Goal: Task Accomplishment & Management: Complete application form

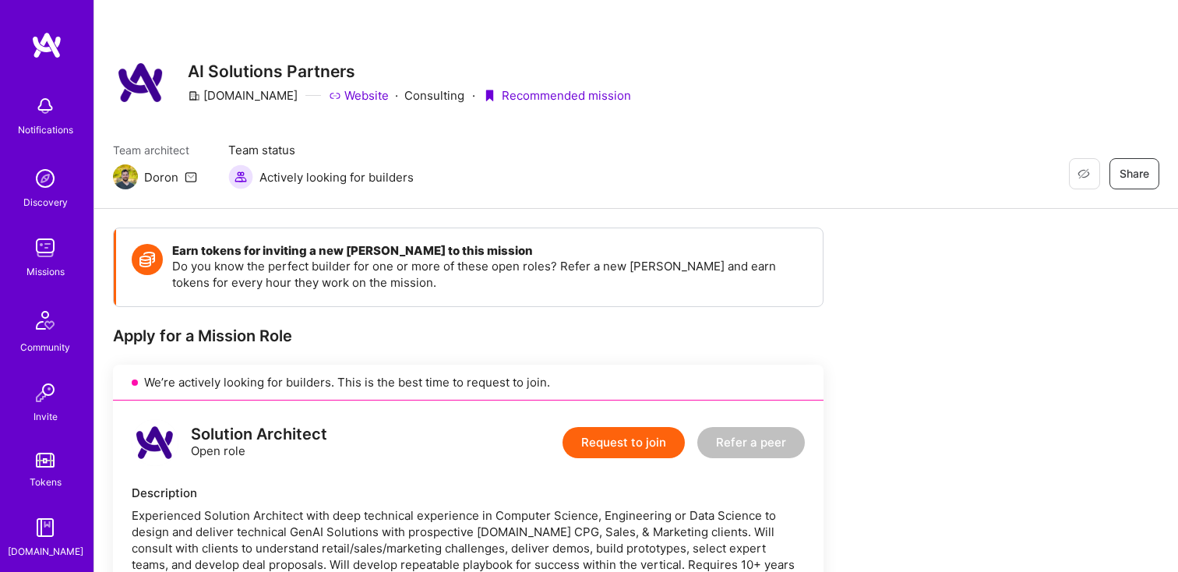
click at [150, 180] on div "Doron" at bounding box center [161, 177] width 34 height 16
click at [192, 175] on icon at bounding box center [191, 177] width 12 height 12
click at [329, 97] on link "Website" at bounding box center [359, 95] width 60 height 16
drag, startPoint x: 363, startPoint y: 72, endPoint x: 191, endPoint y: 66, distance: 172.2
click at [191, 66] on h3 "AI Solutions Partners" at bounding box center [409, 71] width 443 height 19
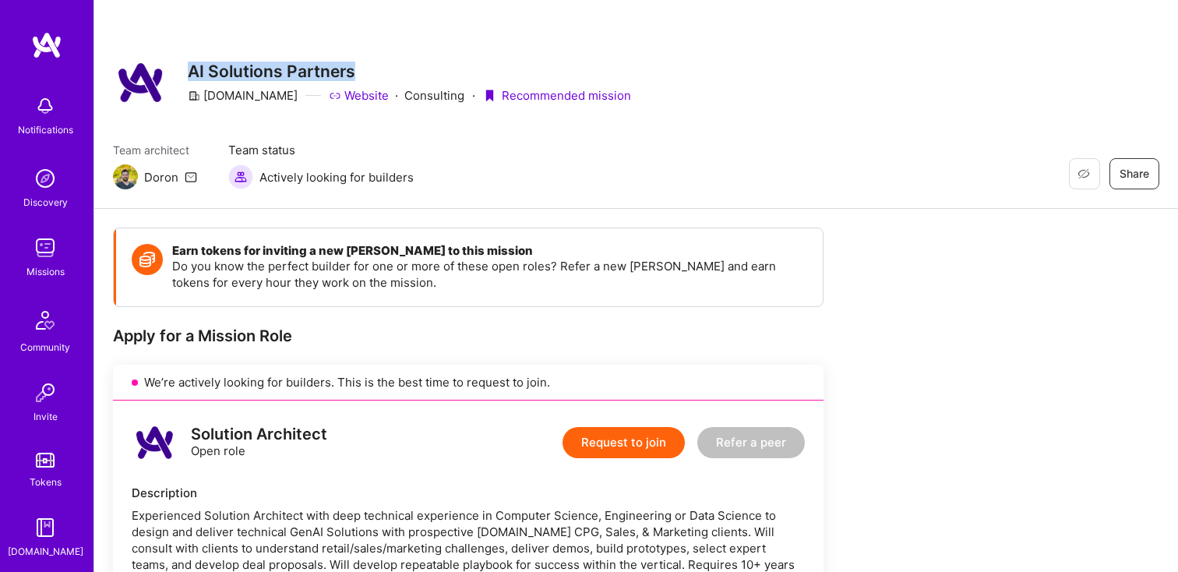
copy h3 "AI Solutions Partners"
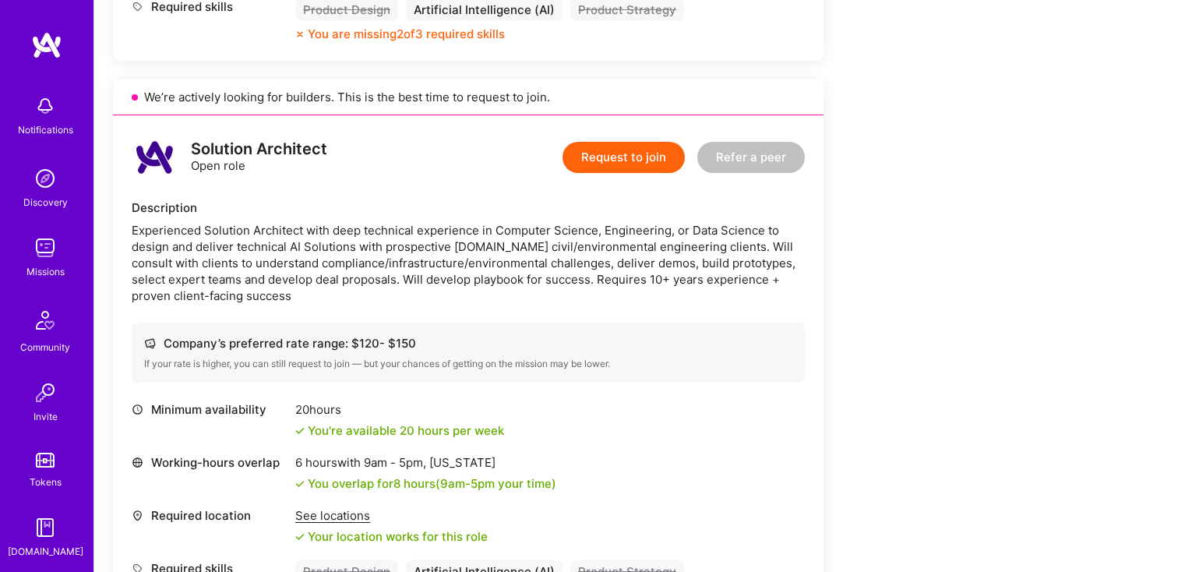
scroll to position [848, 0]
click at [202, 226] on div "Experienced Solution Architect with deep technical experience in Computer Scien…" at bounding box center [468, 261] width 673 height 82
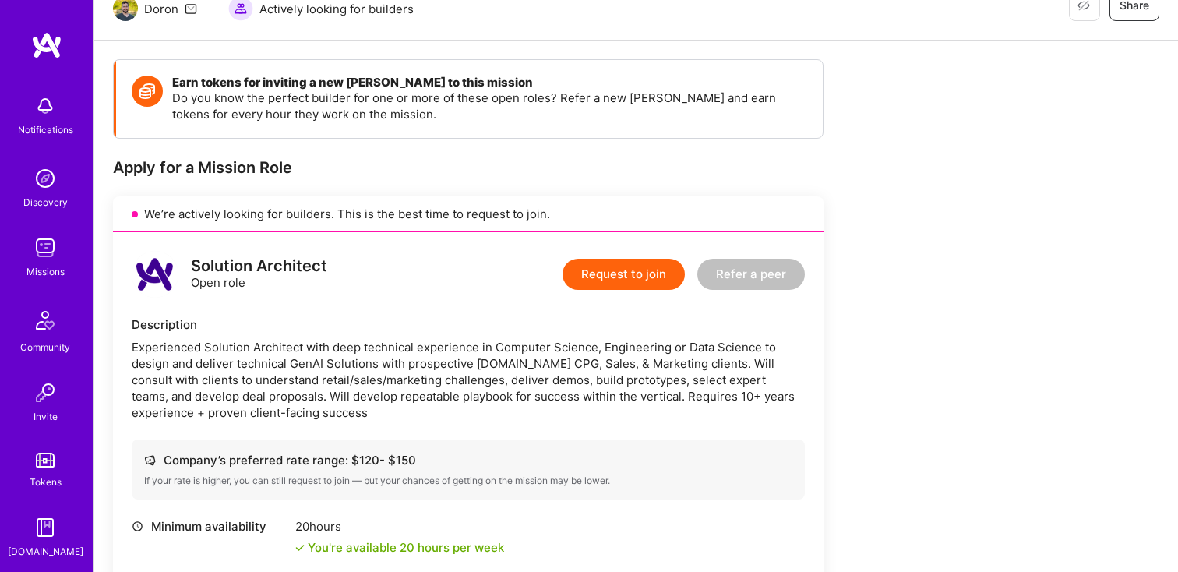
scroll to position [190, 0]
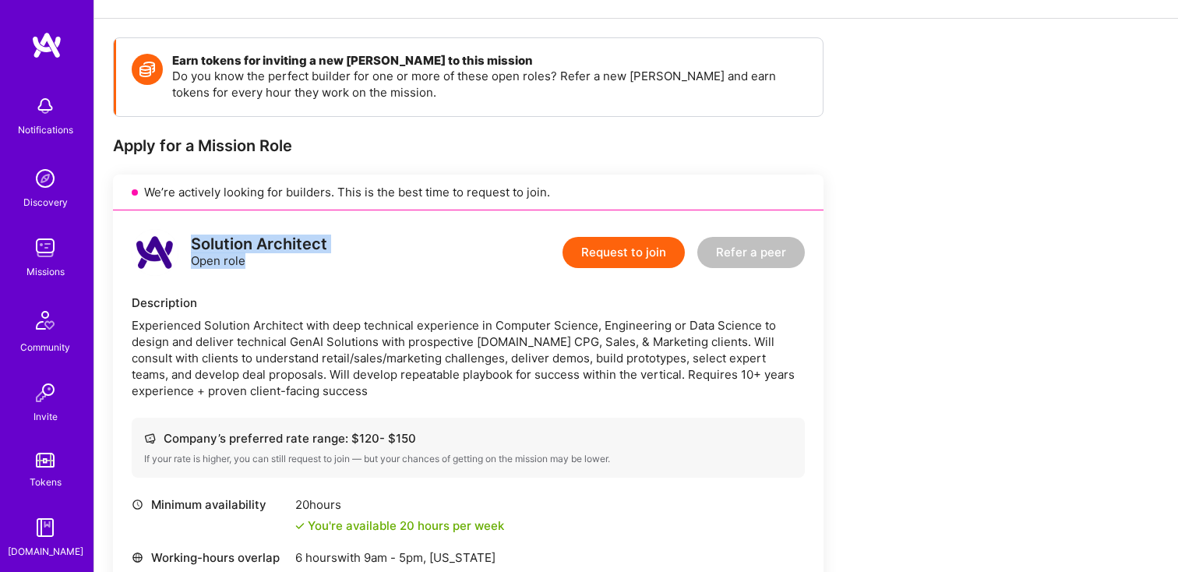
drag, startPoint x: 325, startPoint y: 252, endPoint x: 191, endPoint y: 243, distance: 134.2
click at [191, 243] on div "Solution Architect Open role Request to join Refer a peer" at bounding box center [468, 252] width 673 height 47
copy div "Solution Architect Open role"
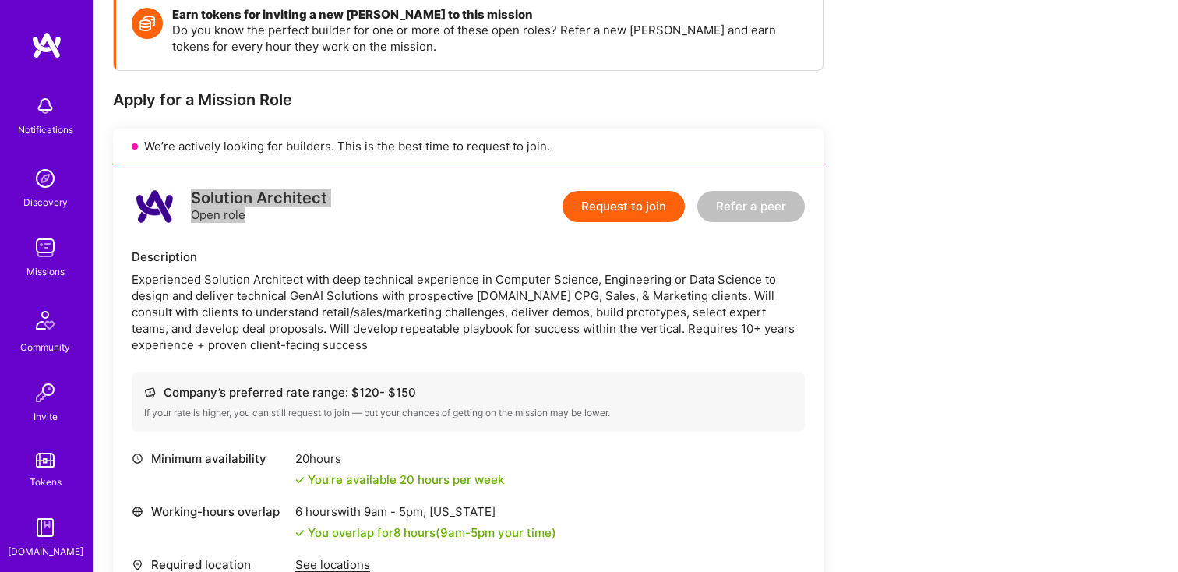
scroll to position [239, 0]
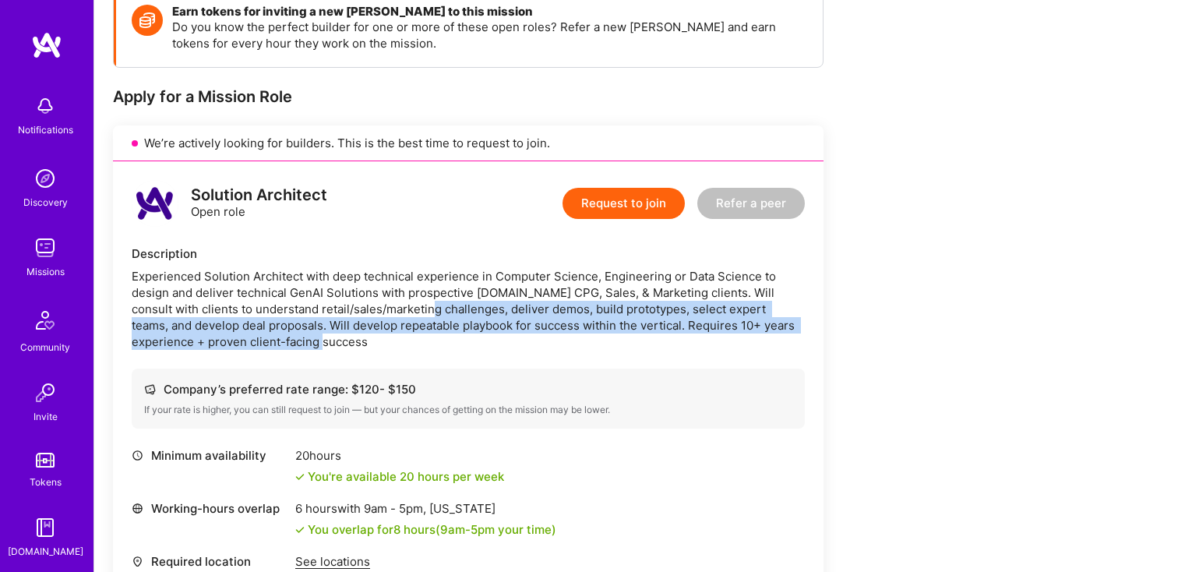
drag, startPoint x: 402, startPoint y: 308, endPoint x: 581, endPoint y: 349, distance: 183.6
click at [581, 349] on div "Experienced Solution Architect with deep technical experience in Computer Scien…" at bounding box center [468, 309] width 673 height 82
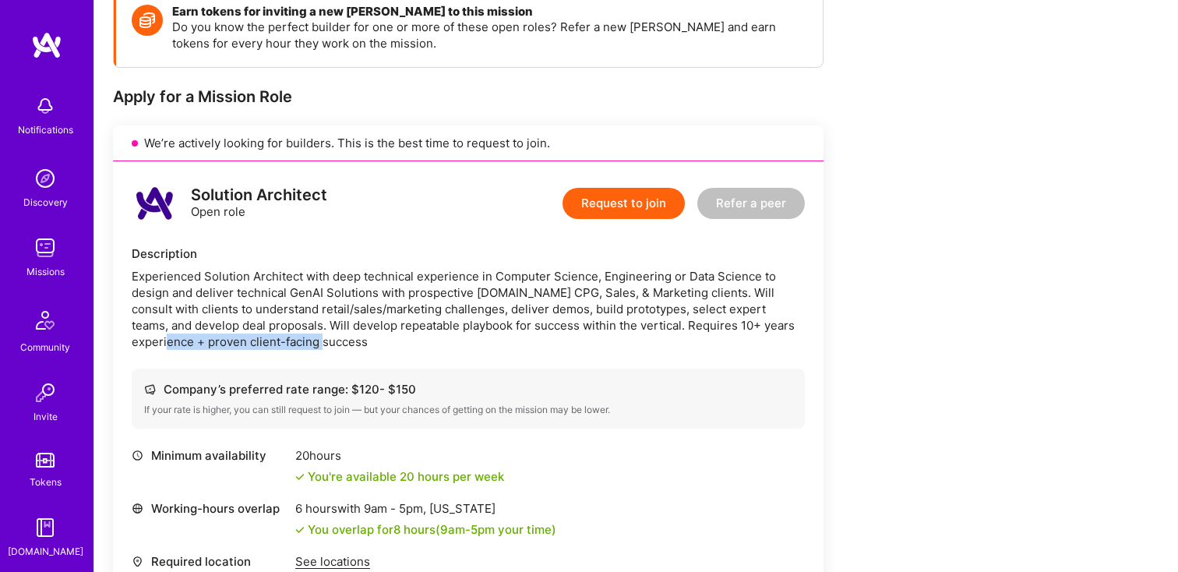
drag, startPoint x: 762, startPoint y: 326, endPoint x: 762, endPoint y: 343, distance: 16.4
click at [762, 343] on div "Experienced Solution Architect with deep technical experience in Computer Scien…" at bounding box center [468, 309] width 673 height 82
copy div "proven client-facing success"
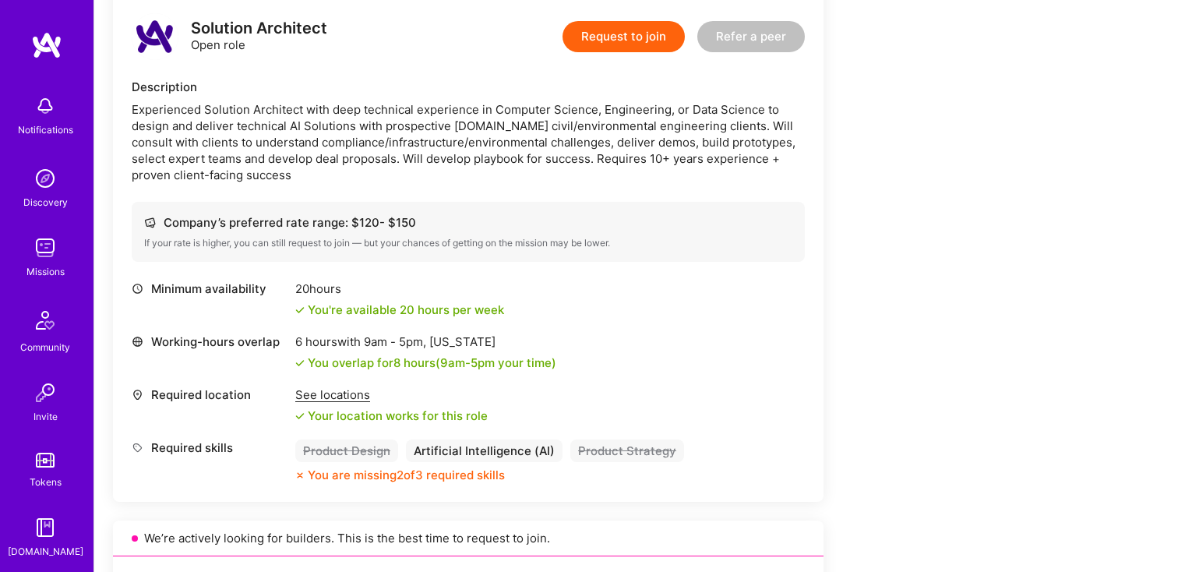
scroll to position [72, 0]
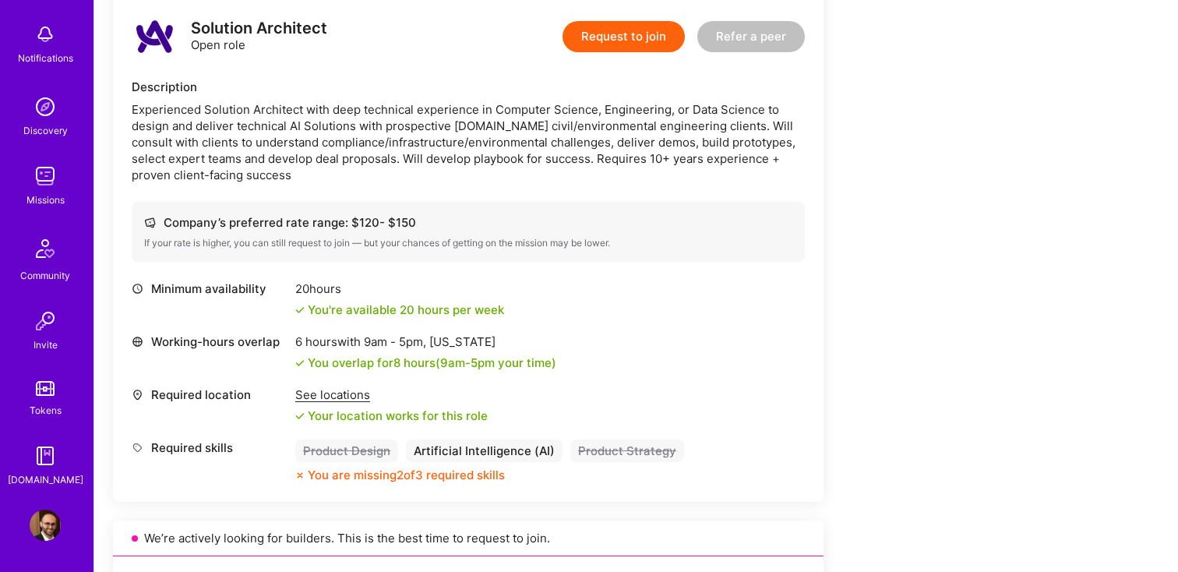
click at [51, 521] on img at bounding box center [45, 524] width 31 height 31
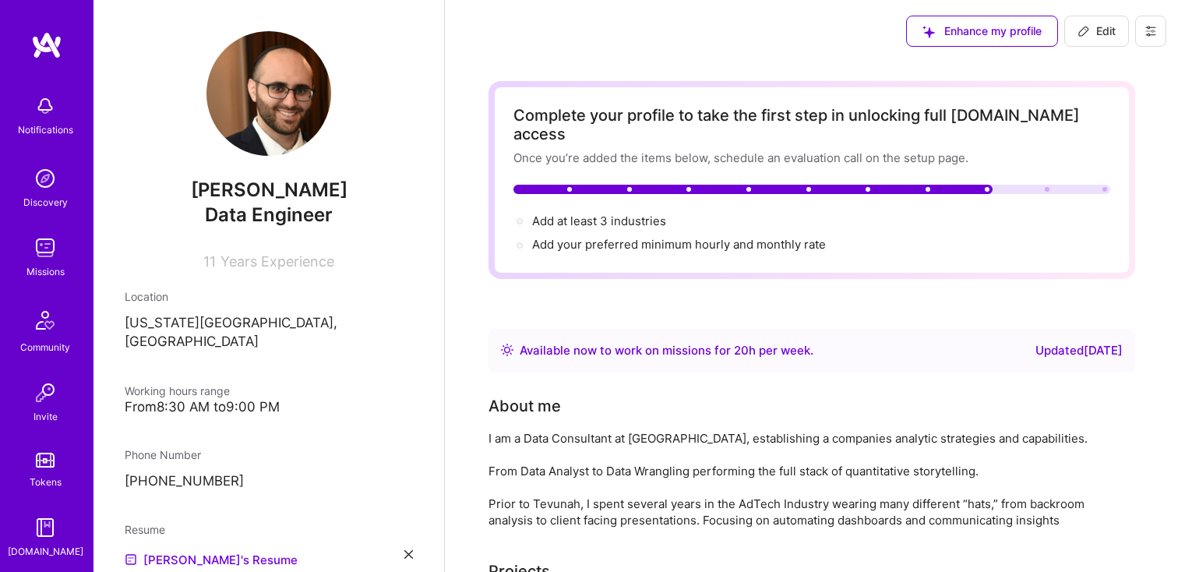
click at [681, 441] on div "I am a Data Consultant at [GEOGRAPHIC_DATA], establishing a companies analytic …" at bounding box center [799, 479] width 623 height 98
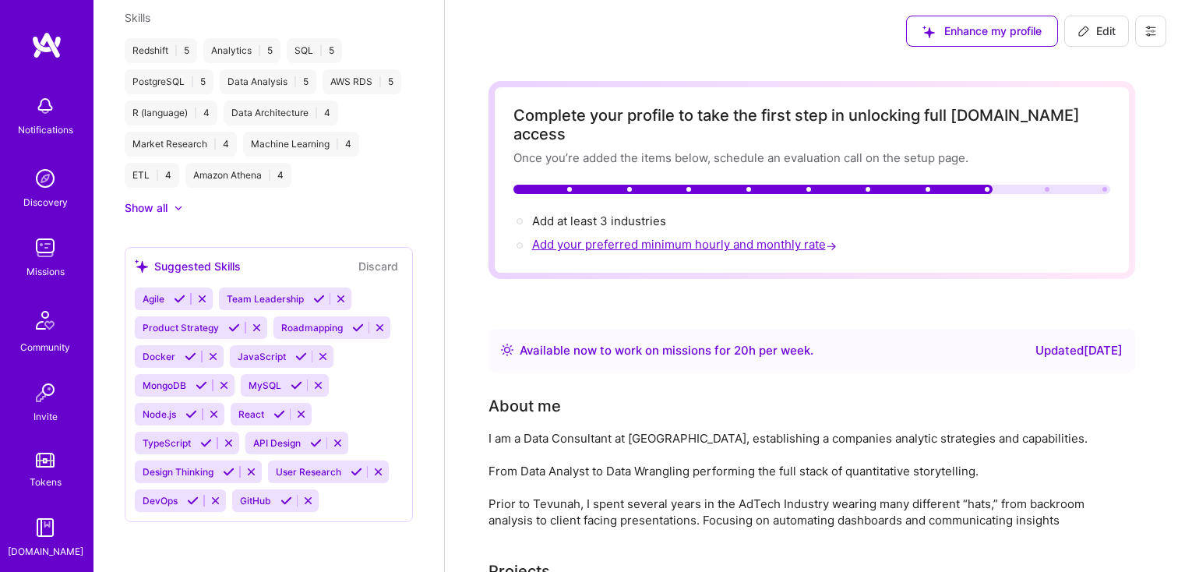
click at [606, 237] on span "Add your preferred minimum hourly and monthly rate →" at bounding box center [686, 244] width 308 height 15
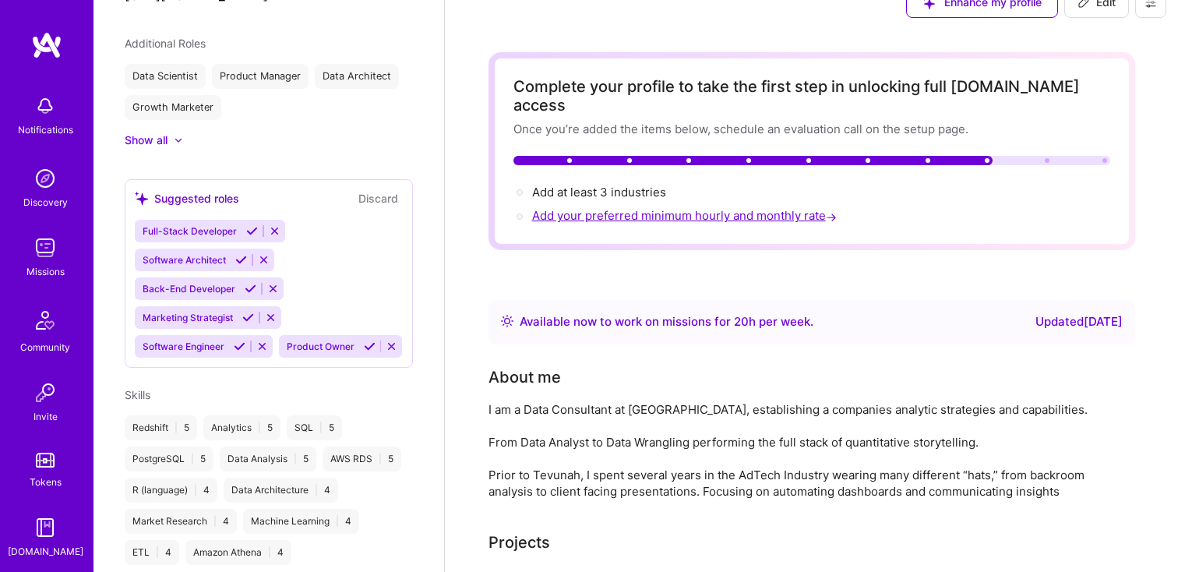
select select "US"
select select "Right Now"
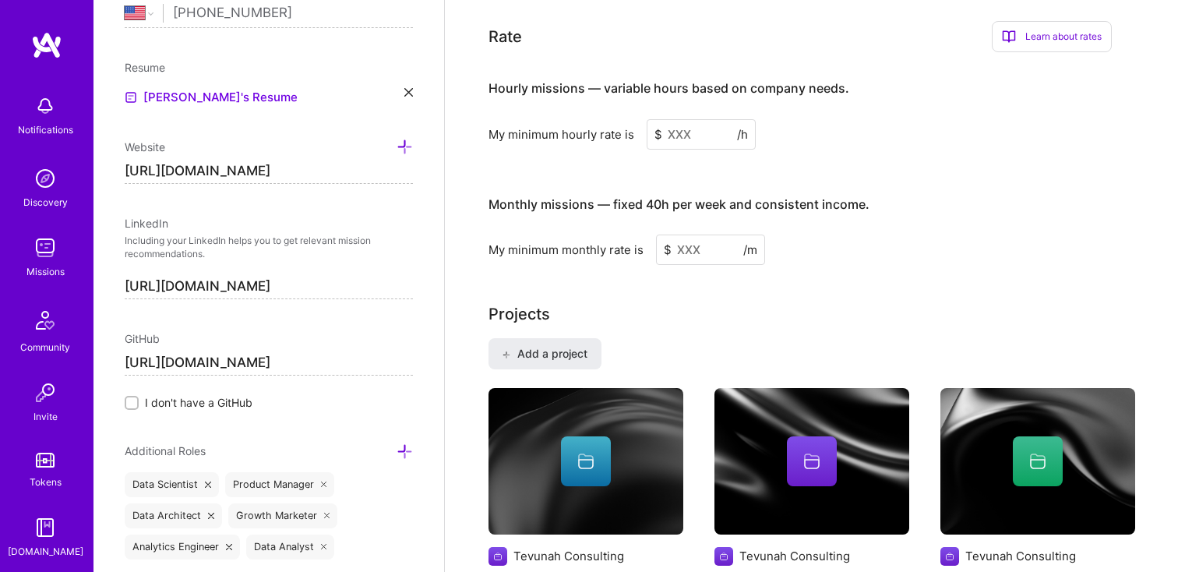
scroll to position [917, 0]
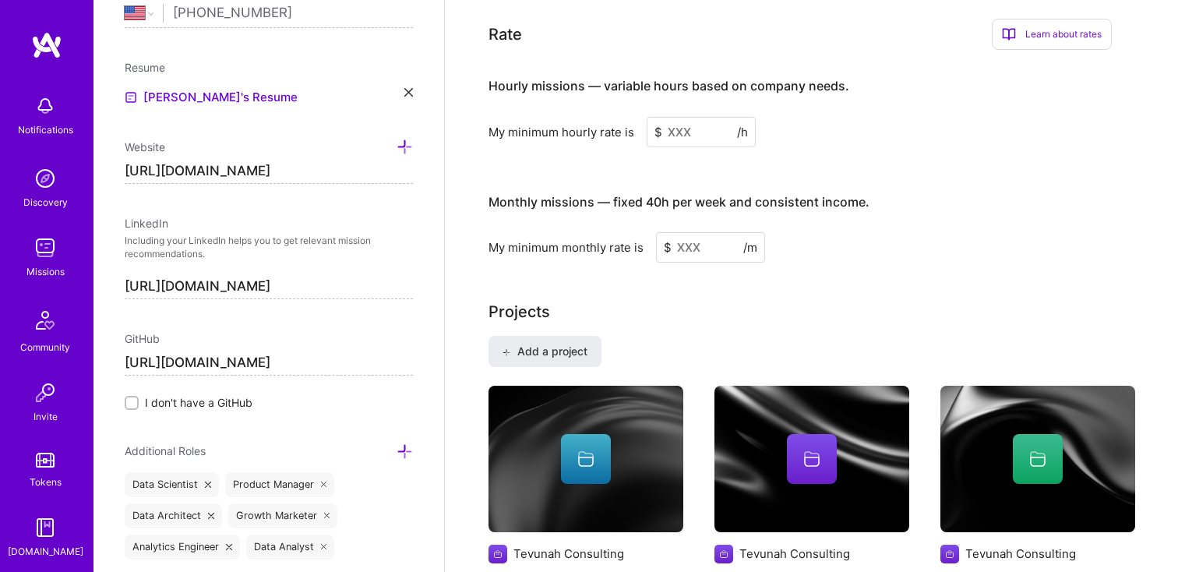
click at [693, 117] on input at bounding box center [700, 132] width 109 height 30
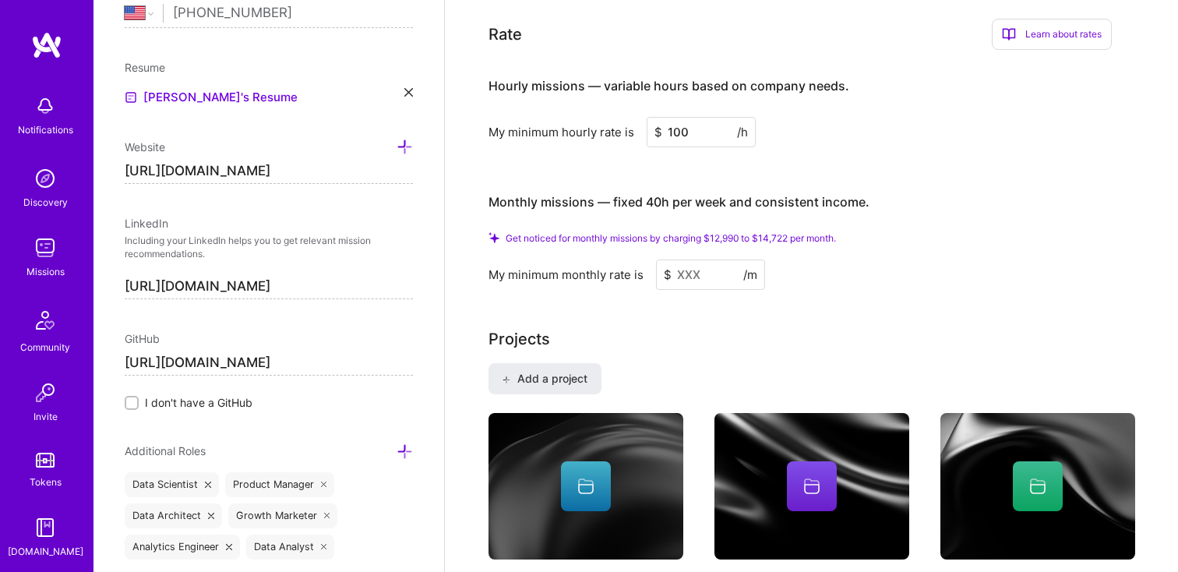
type input "100"
click at [953, 136] on div "Hourly missions — variable hours based on company needs. My minimum hourly rate…" at bounding box center [799, 175] width 623 height 227
click at [707, 262] on input at bounding box center [710, 274] width 109 height 30
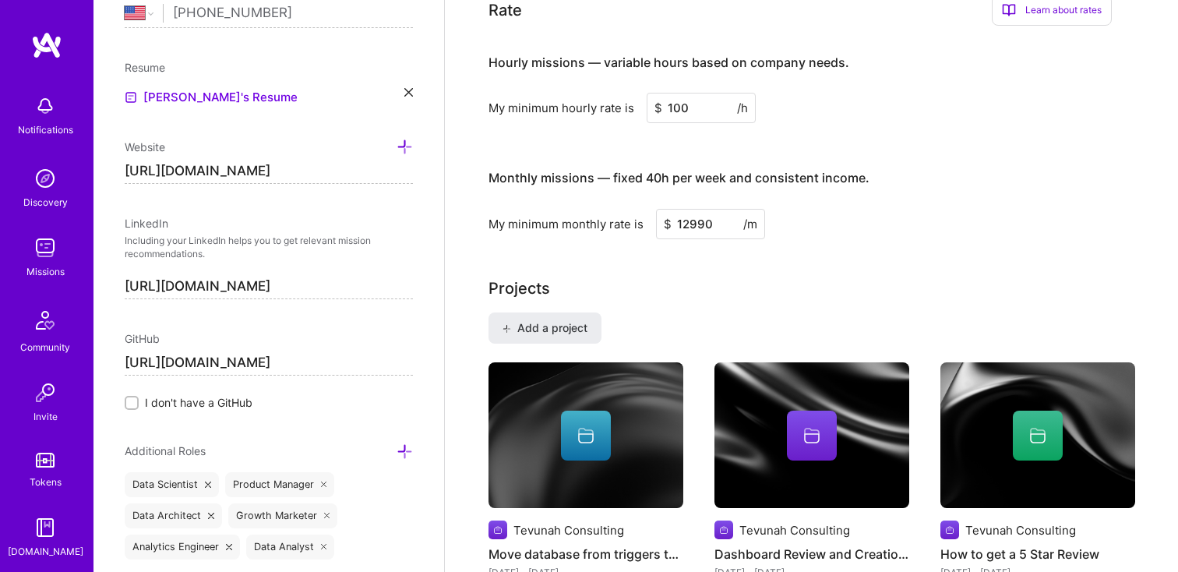
click at [696, 251] on div "Complete your profile to take the first step in unlocking full [DOMAIN_NAME] ac…" at bounding box center [811, 200] width 646 height 2072
click at [716, 211] on input "12990" at bounding box center [710, 224] width 109 height 30
type input "1299"
click at [705, 230] on div "Complete your profile to take the first step in unlocking full [DOMAIN_NAME] ac…" at bounding box center [811, 200] width 646 height 2072
click at [711, 209] on input "1299" at bounding box center [710, 224] width 109 height 30
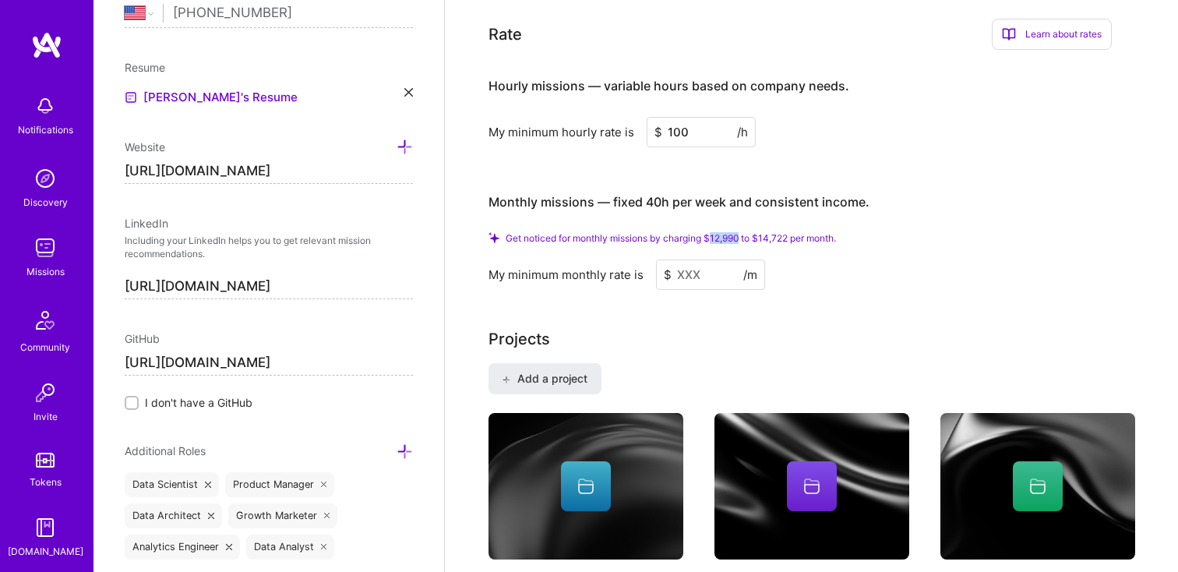
drag, startPoint x: 743, startPoint y: 219, endPoint x: 716, endPoint y: 219, distance: 27.3
click at [716, 232] on span "Get noticed for monthly missions by charging $12,990 to $14,722 per month." at bounding box center [670, 238] width 330 height 12
click at [714, 259] on input at bounding box center [710, 274] width 109 height 30
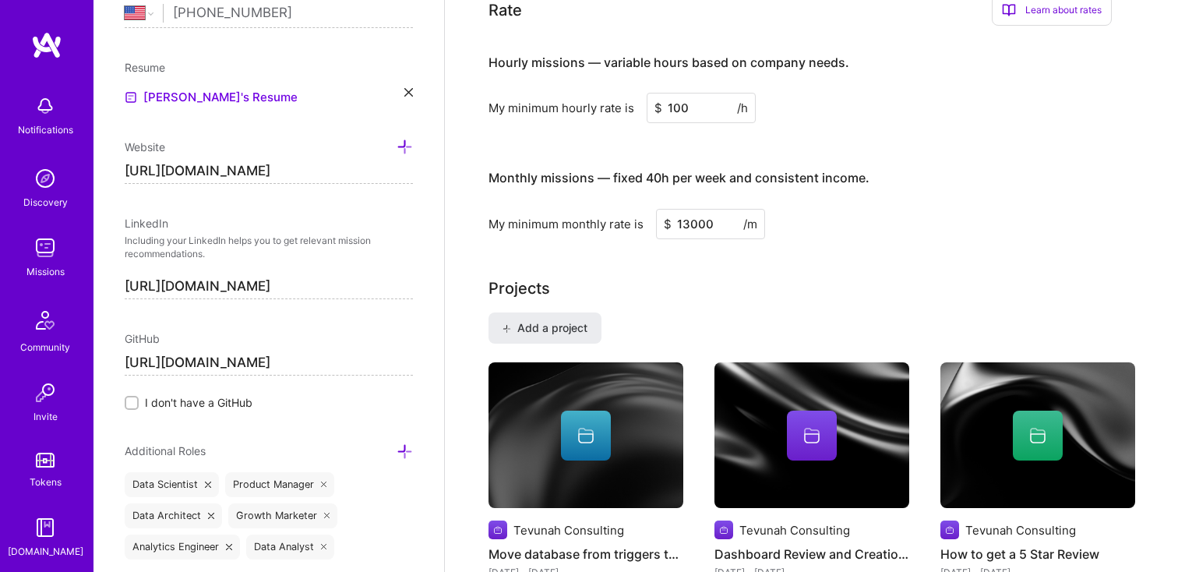
type input "13000"
click at [683, 280] on div "Projects" at bounding box center [811, 287] width 646 height 23
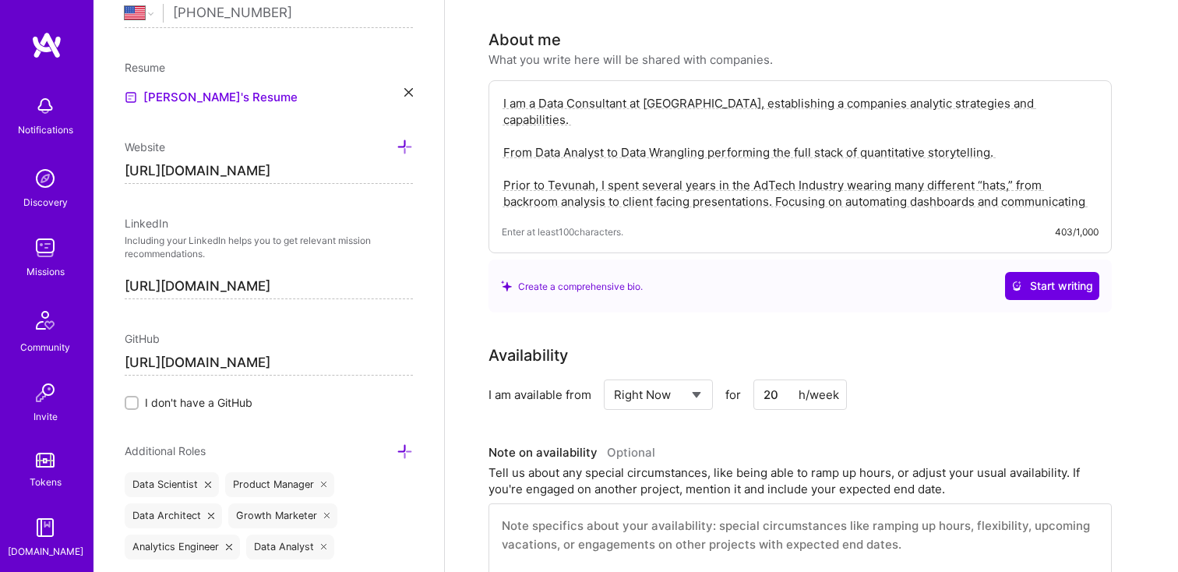
scroll to position [0, 0]
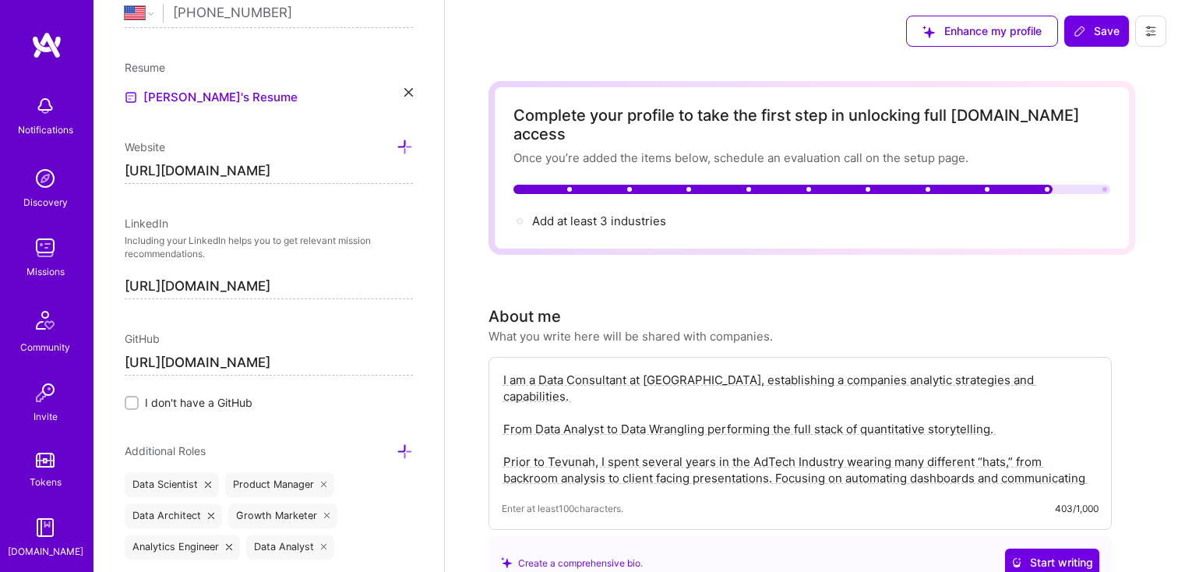
click at [607, 213] on span "Add at least 3 industries →" at bounding box center [606, 220] width 148 height 15
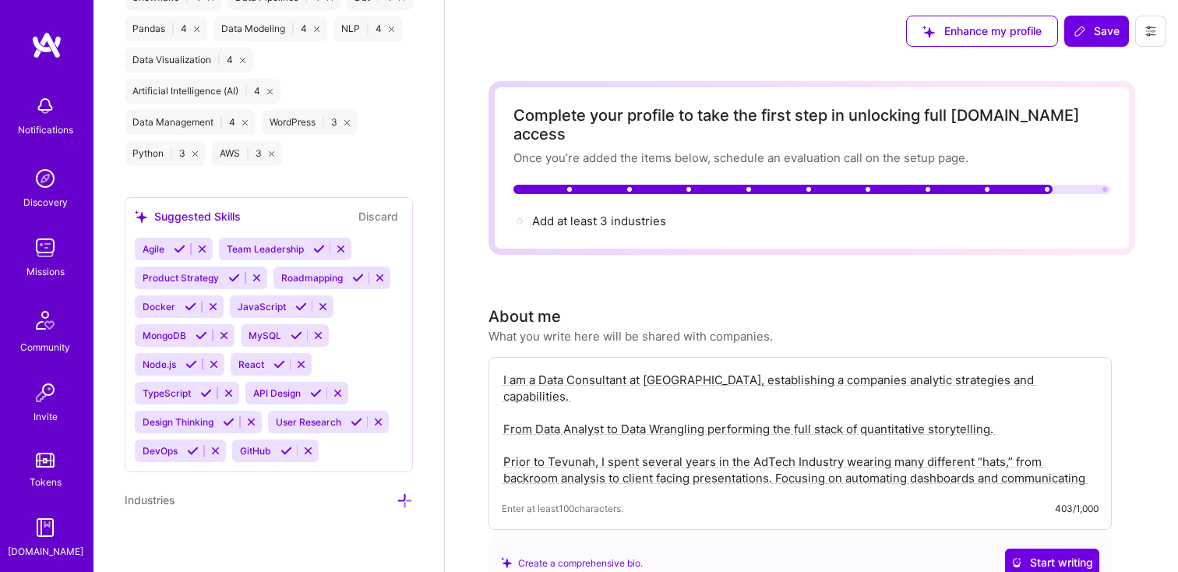
scroll to position [1677, 0]
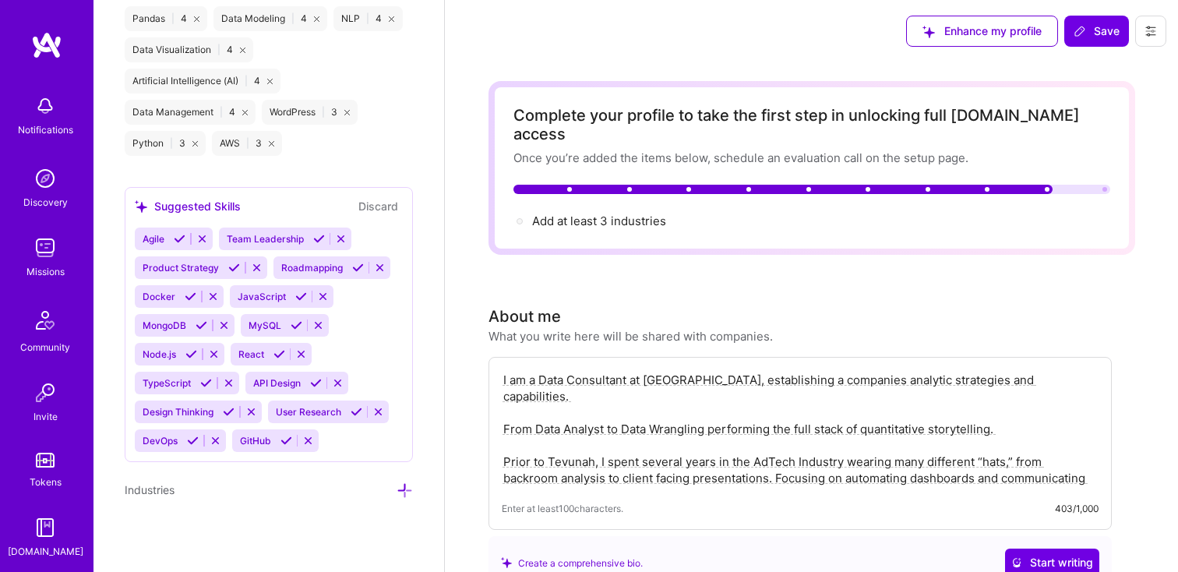
click at [404, 489] on icon at bounding box center [404, 490] width 16 height 16
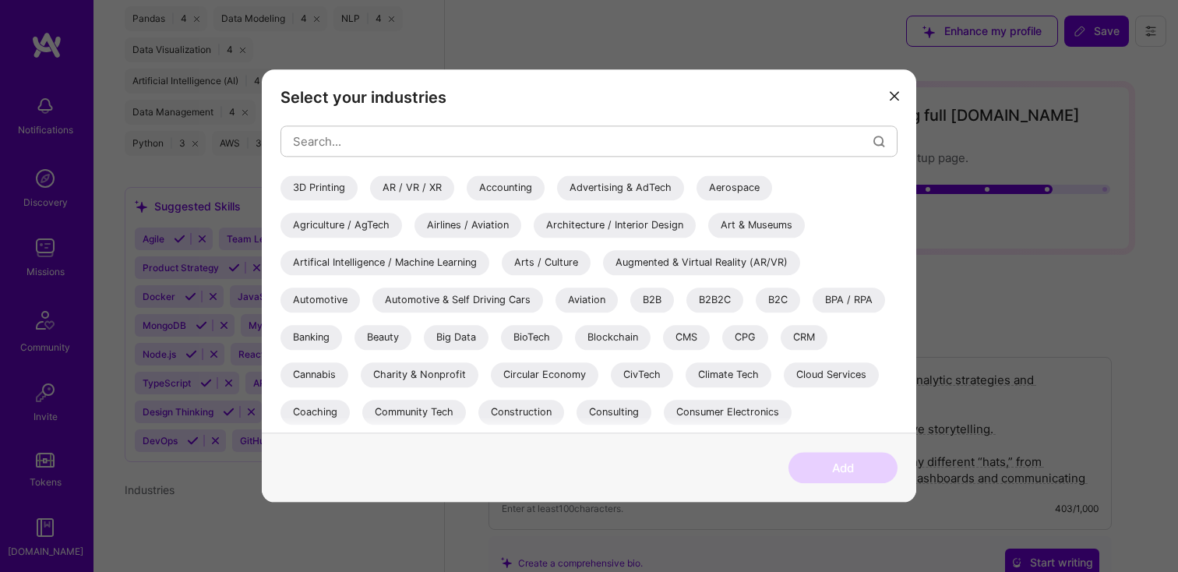
click at [596, 187] on div "Advertising & AdTech" at bounding box center [620, 187] width 127 height 25
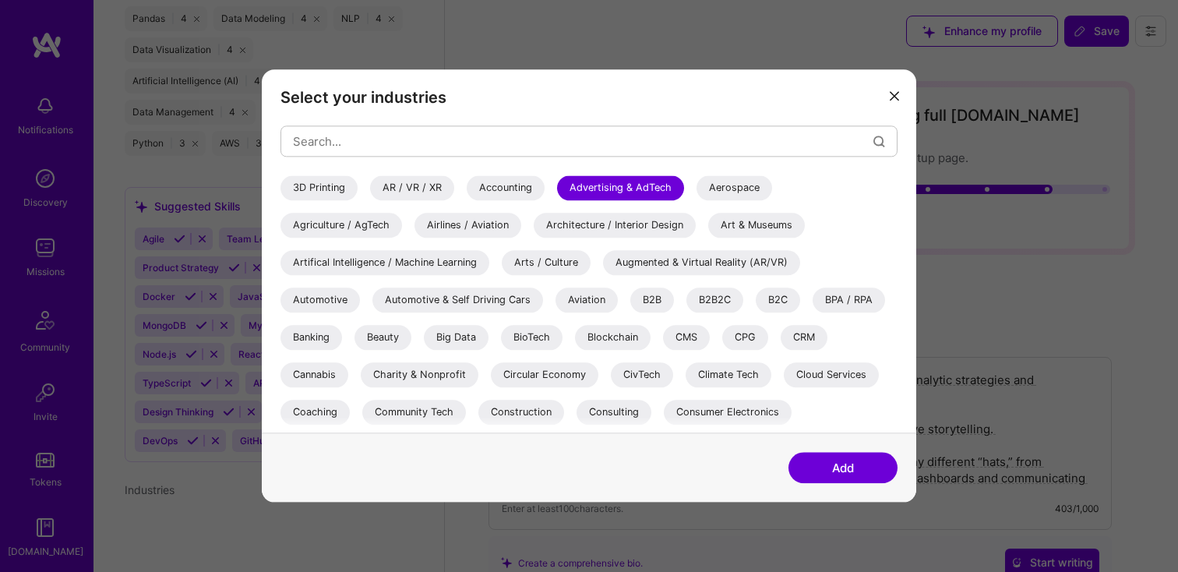
click at [646, 301] on div "B2B" at bounding box center [652, 299] width 44 height 25
click at [772, 305] on div "B2C" at bounding box center [777, 299] width 44 height 25
click at [461, 336] on div "Big Data" at bounding box center [456, 337] width 65 height 25
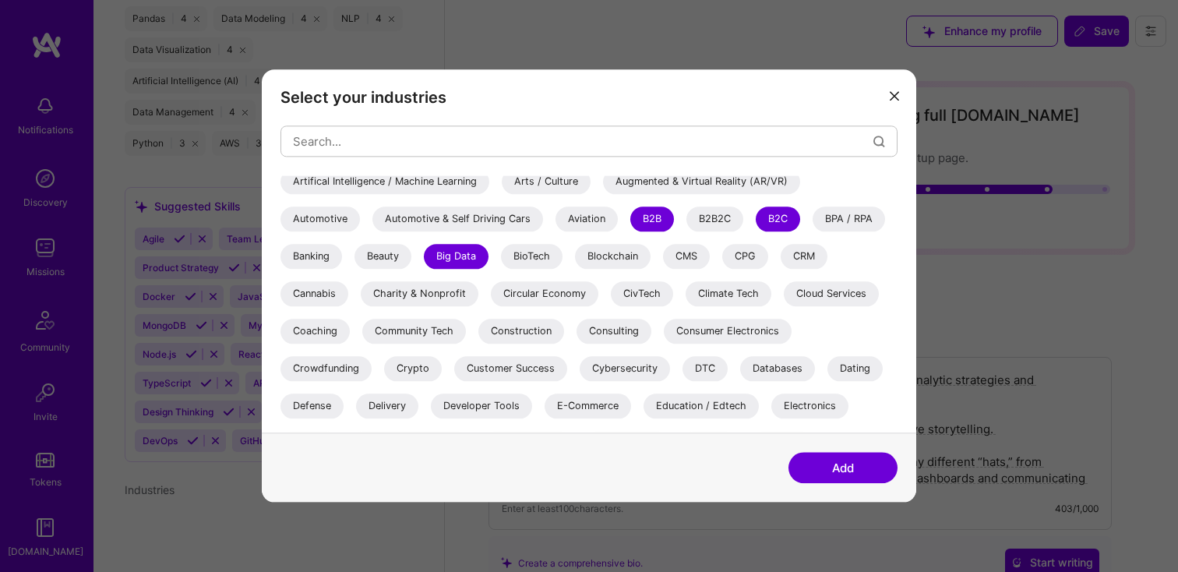
scroll to position [83, 0]
click at [396, 369] on div "Crypto" at bounding box center [413, 366] width 58 height 25
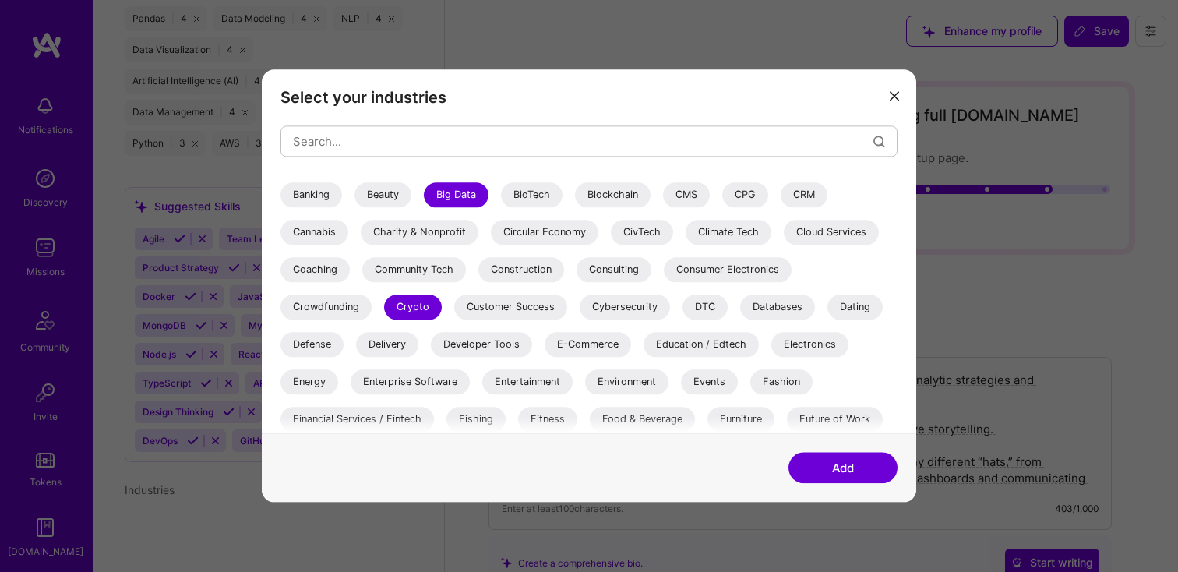
scroll to position [161, 0]
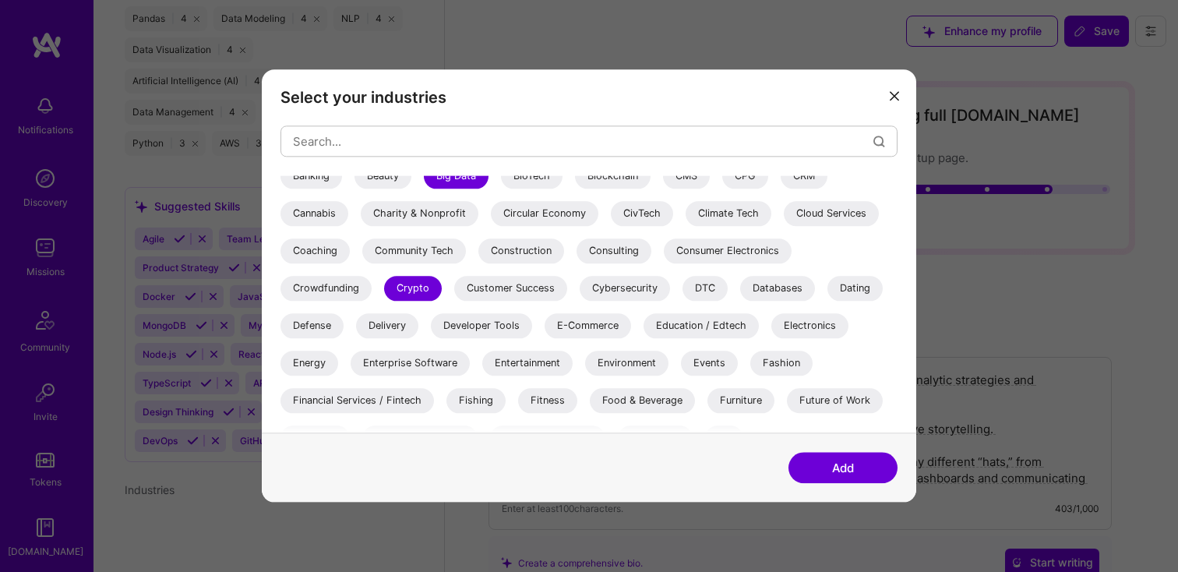
click at [609, 327] on div "E-Commerce" at bounding box center [587, 325] width 86 height 25
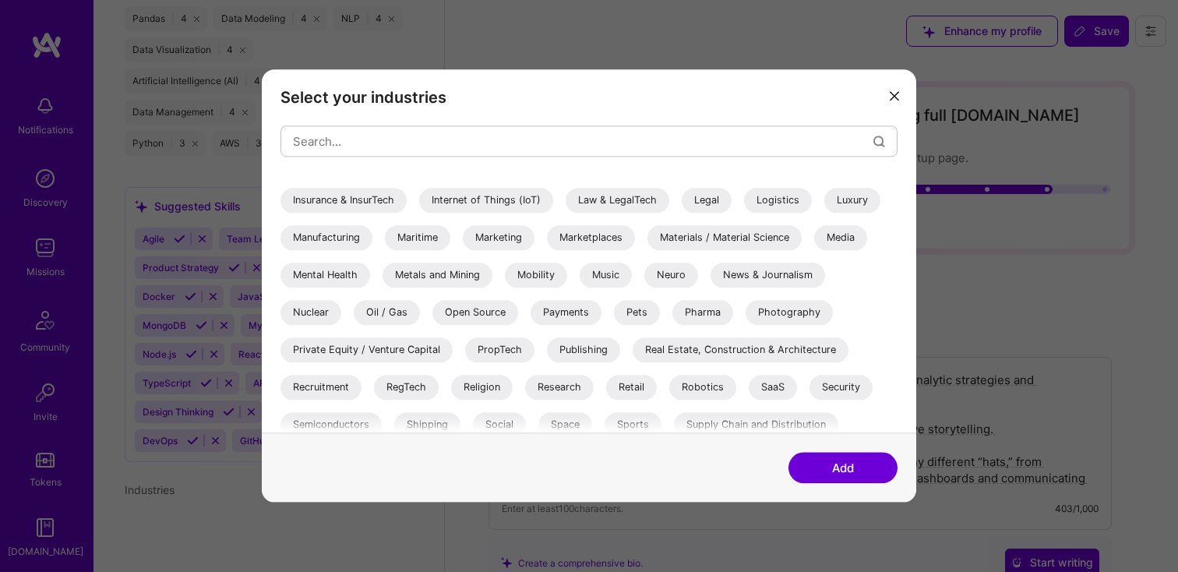
scroll to position [521, 0]
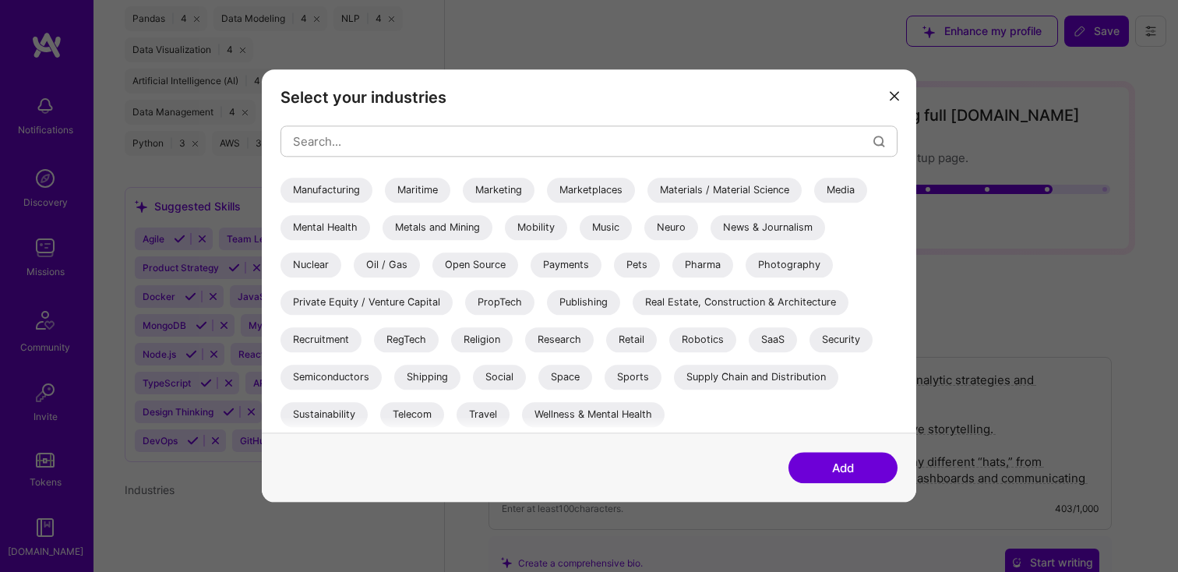
click at [494, 333] on div "Religion" at bounding box center [482, 339] width 62 height 25
click at [783, 338] on div "SaaS" at bounding box center [772, 339] width 48 height 25
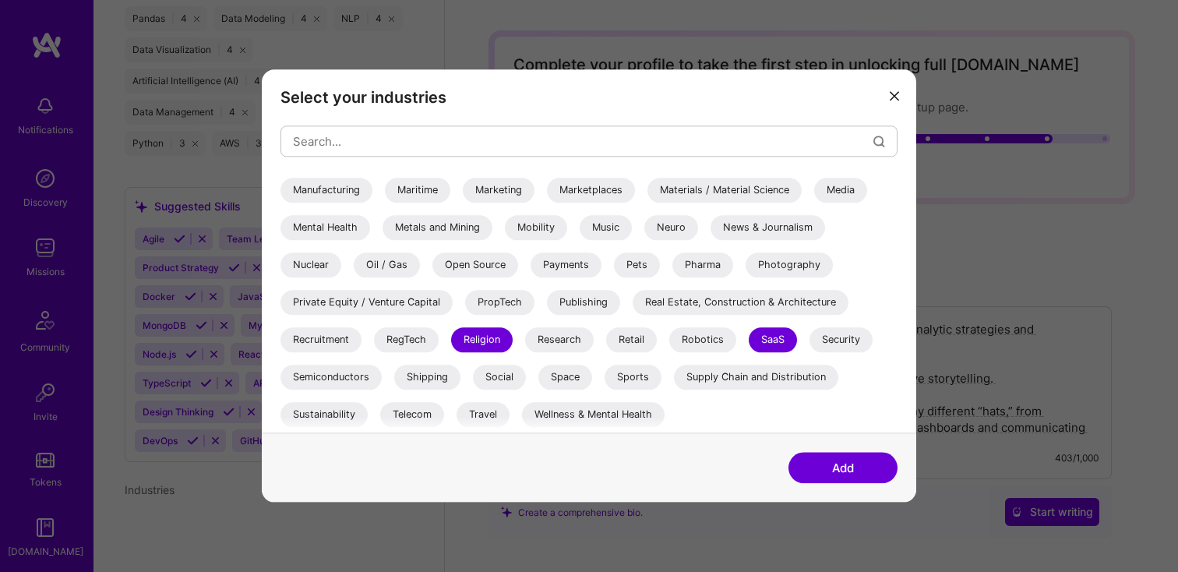
click at [817, 474] on button "Add" at bounding box center [842, 467] width 109 height 31
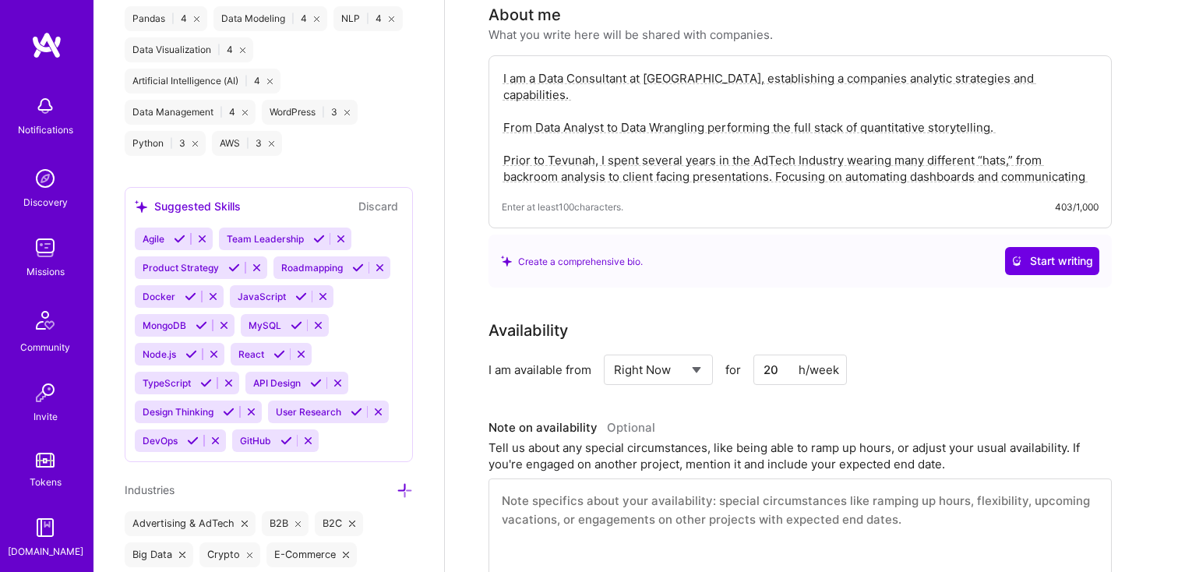
scroll to position [0, 0]
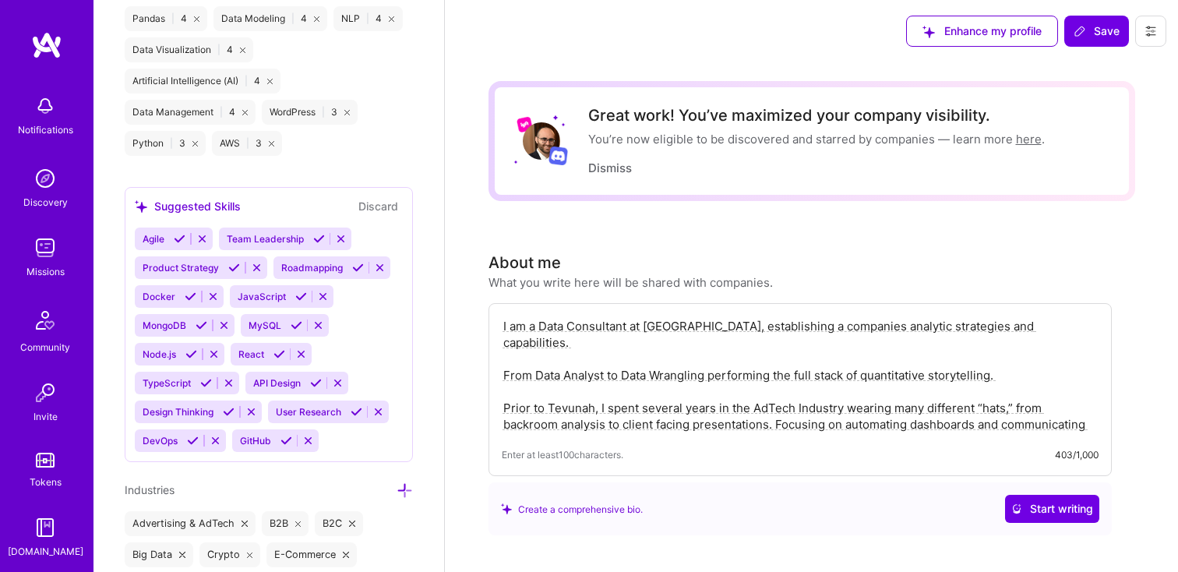
click at [740, 188] on div "Great work! You’ve maximized your company visibility. You’re now eligible to be…" at bounding box center [811, 141] width 646 height 120
